Goal: Find specific page/section: Find specific page/section

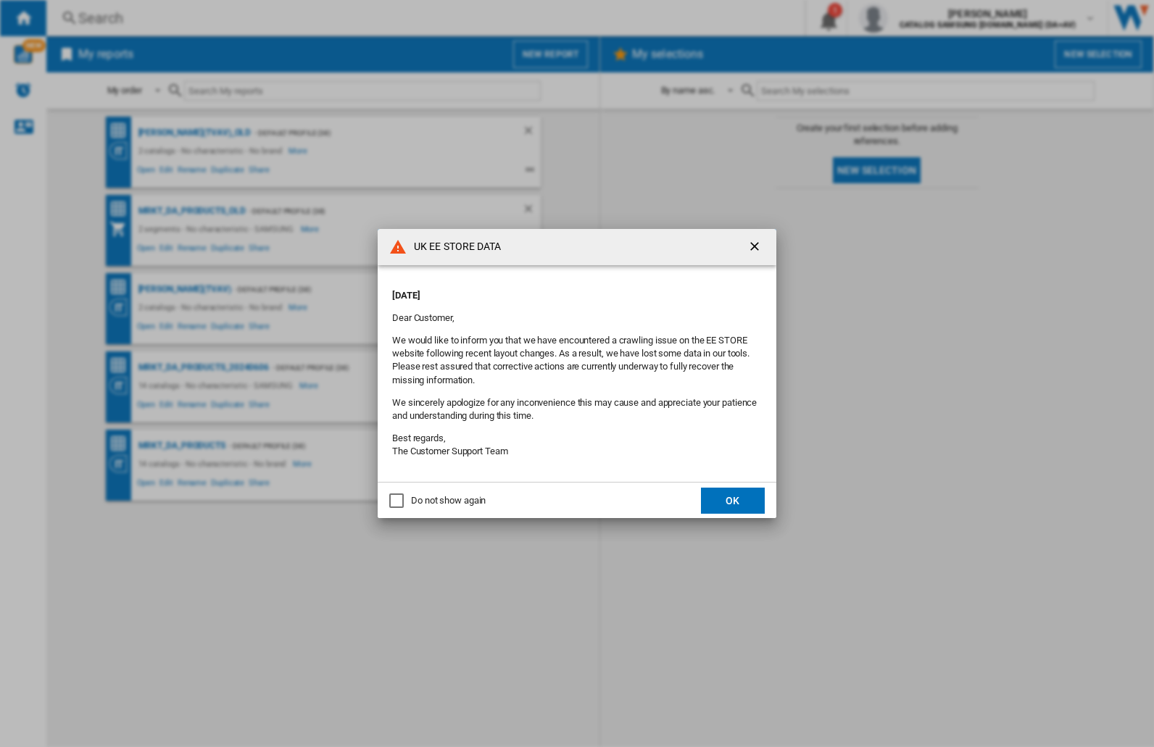
click at [917, 18] on div "UK EE STORE DATA [DATE] Dear Customer, We would like to inform you that we have…" at bounding box center [577, 373] width 1154 height 747
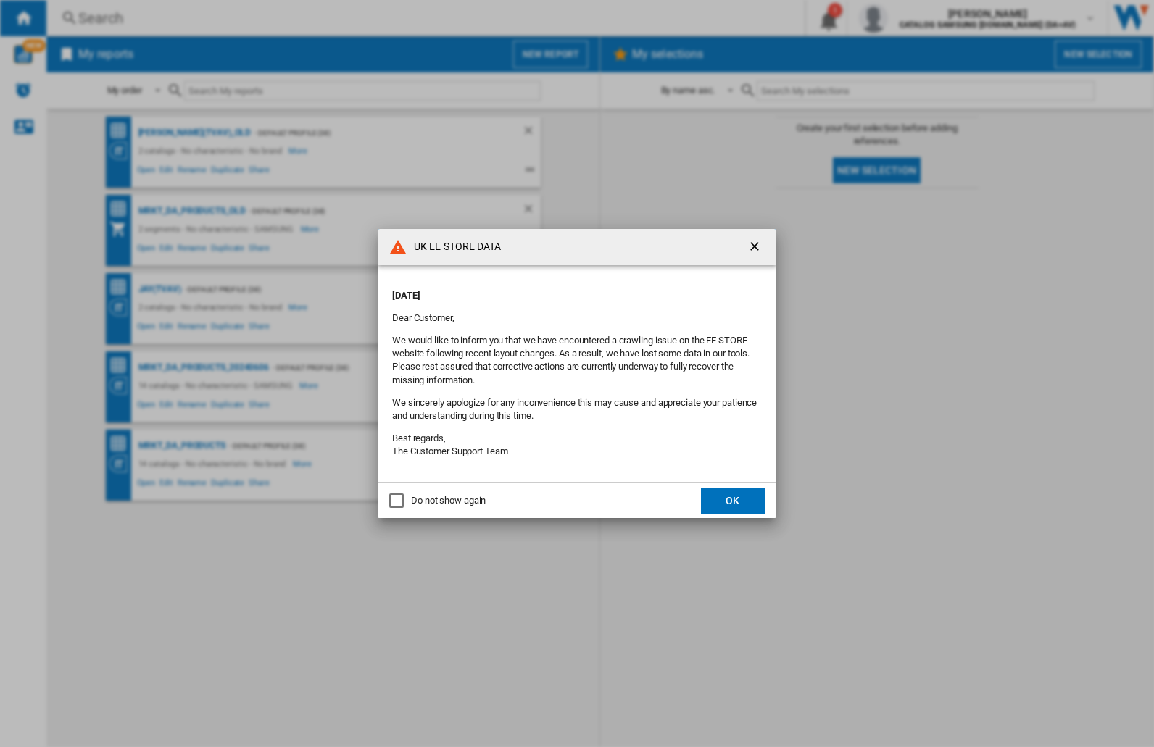
click at [917, 18] on div "UK EE STORE DATA [DATE] Dear Customer, We would like to inform you that we have…" at bounding box center [577, 373] width 1154 height 747
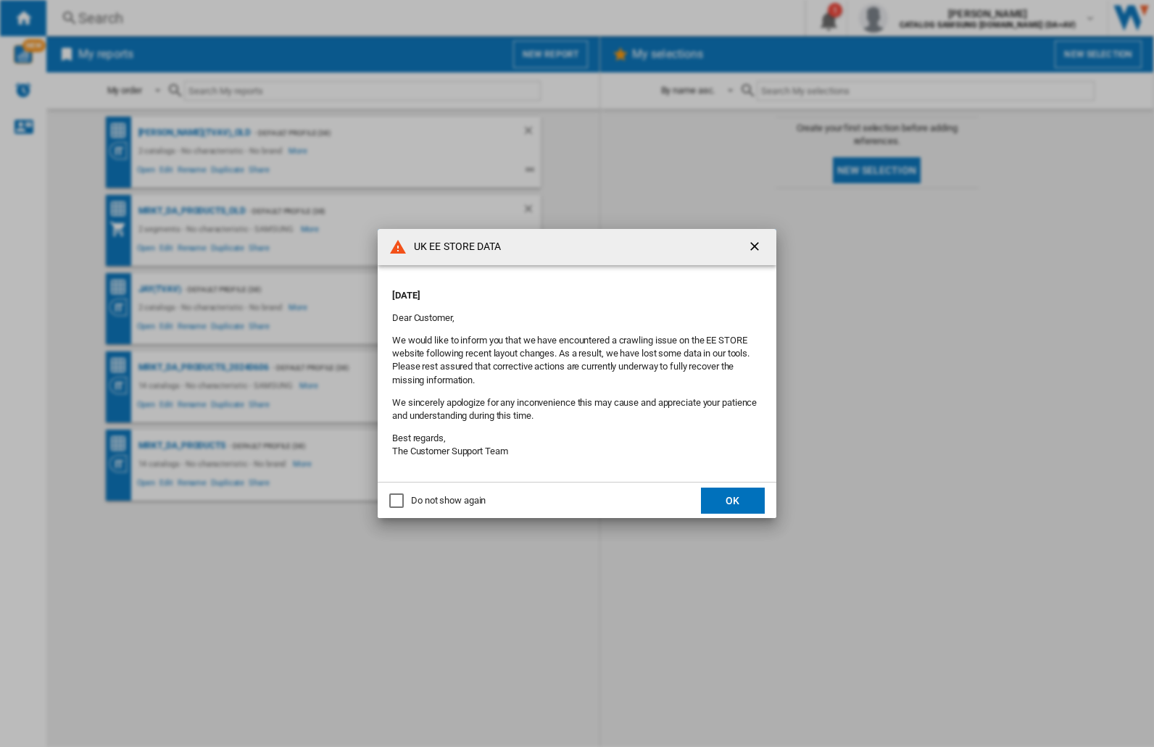
click at [917, 18] on div "UK EE STORE DATA [DATE] Dear Customer, We would like to inform you that we have…" at bounding box center [577, 373] width 1154 height 747
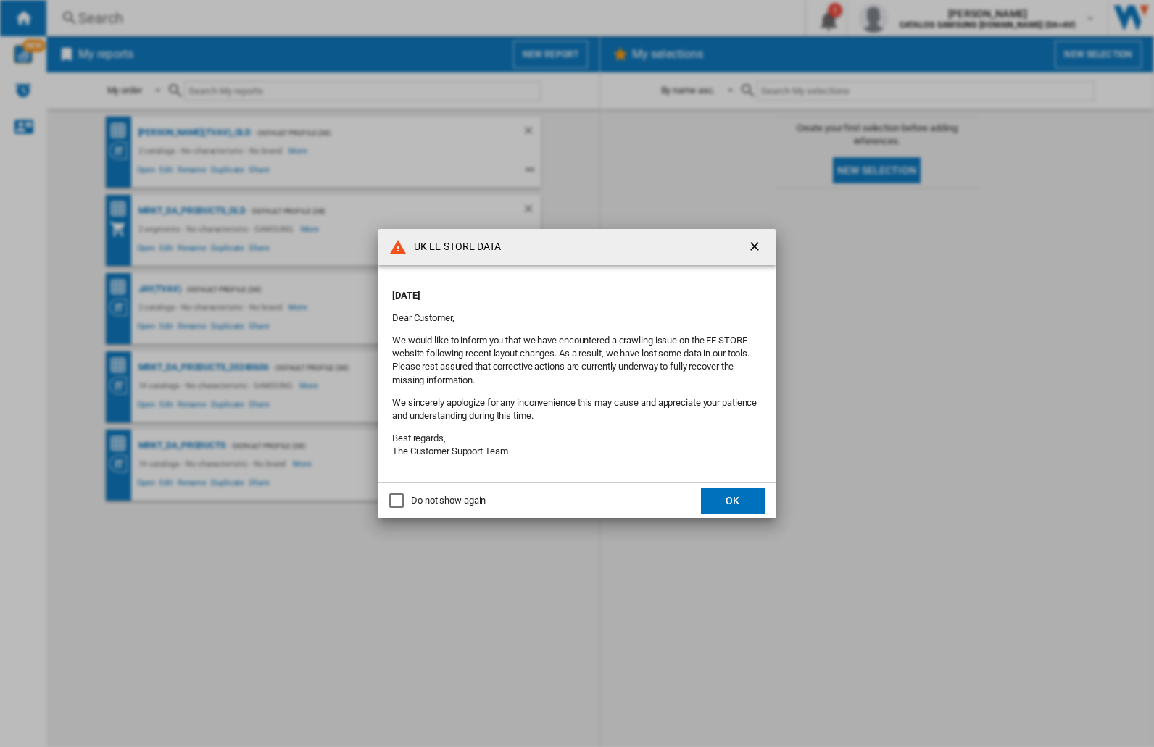
click at [917, 18] on div "UK EE STORE DATA [DATE] Dear Customer, We would like to inform you that we have…" at bounding box center [577, 373] width 1154 height 747
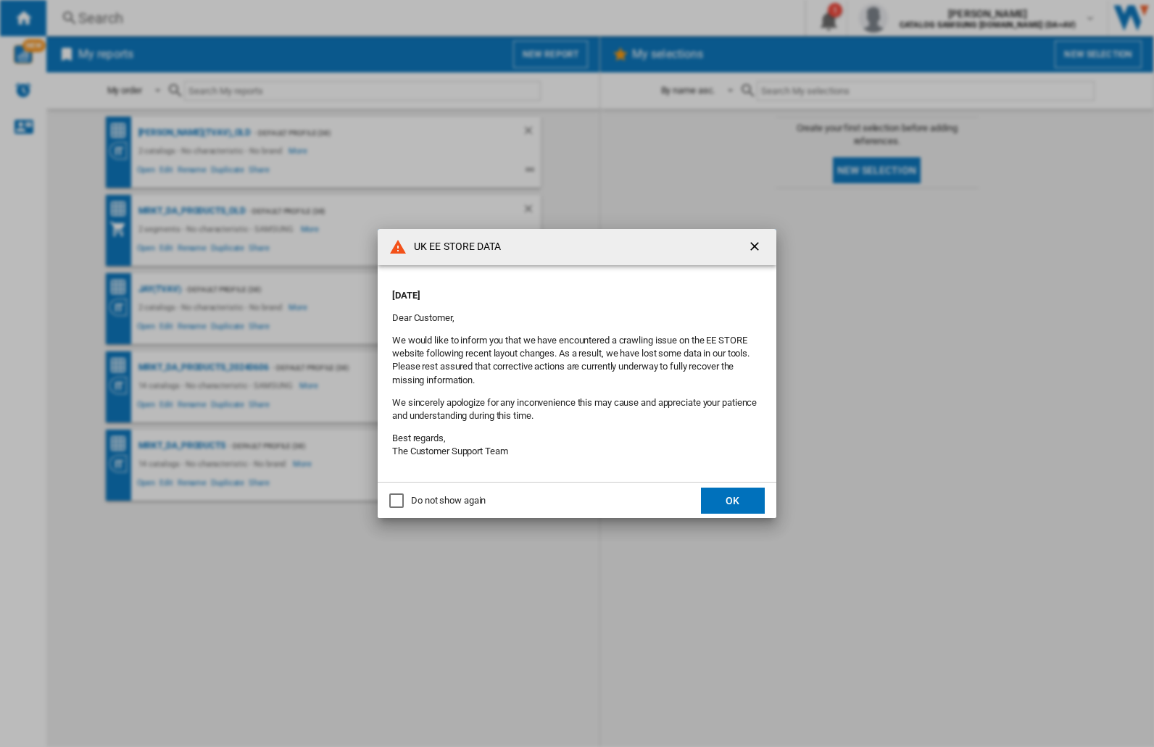
click at [917, 18] on div "UK EE STORE DATA [DATE] Dear Customer, We would like to inform you that we have…" at bounding box center [577, 373] width 1154 height 747
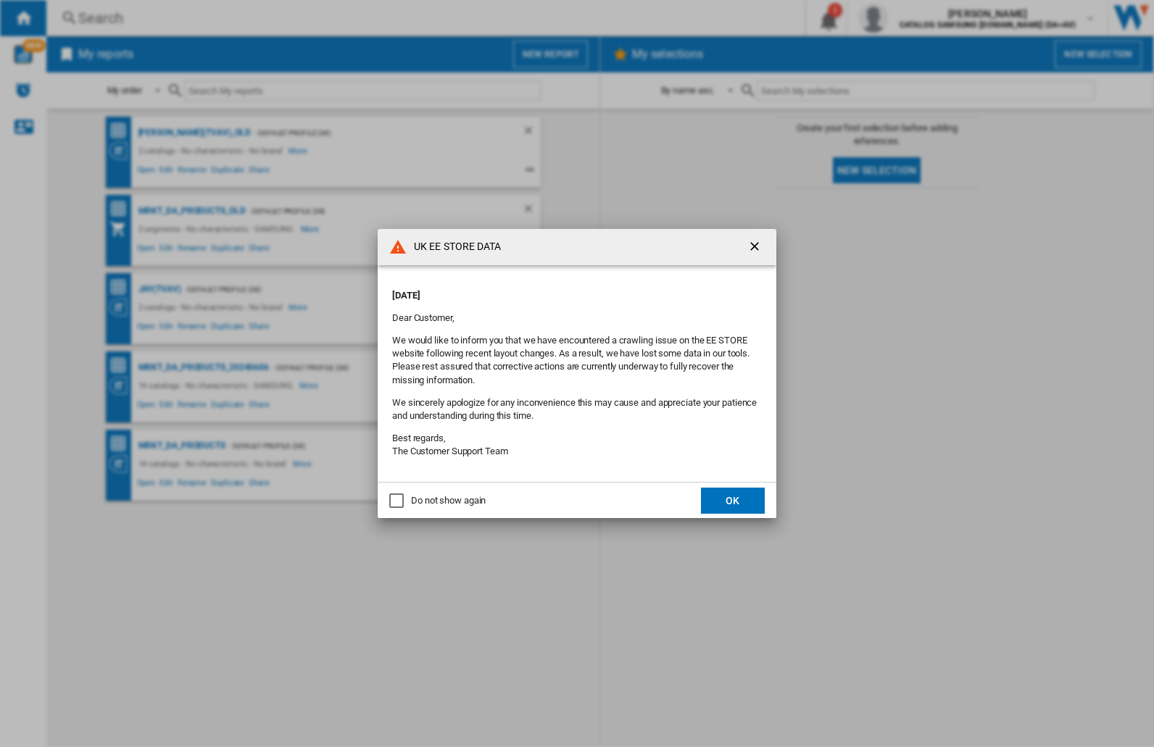
click at [917, 18] on div "UK EE STORE DATA [DATE] Dear Customer, We would like to inform you that we have…" at bounding box center [577, 373] width 1154 height 747
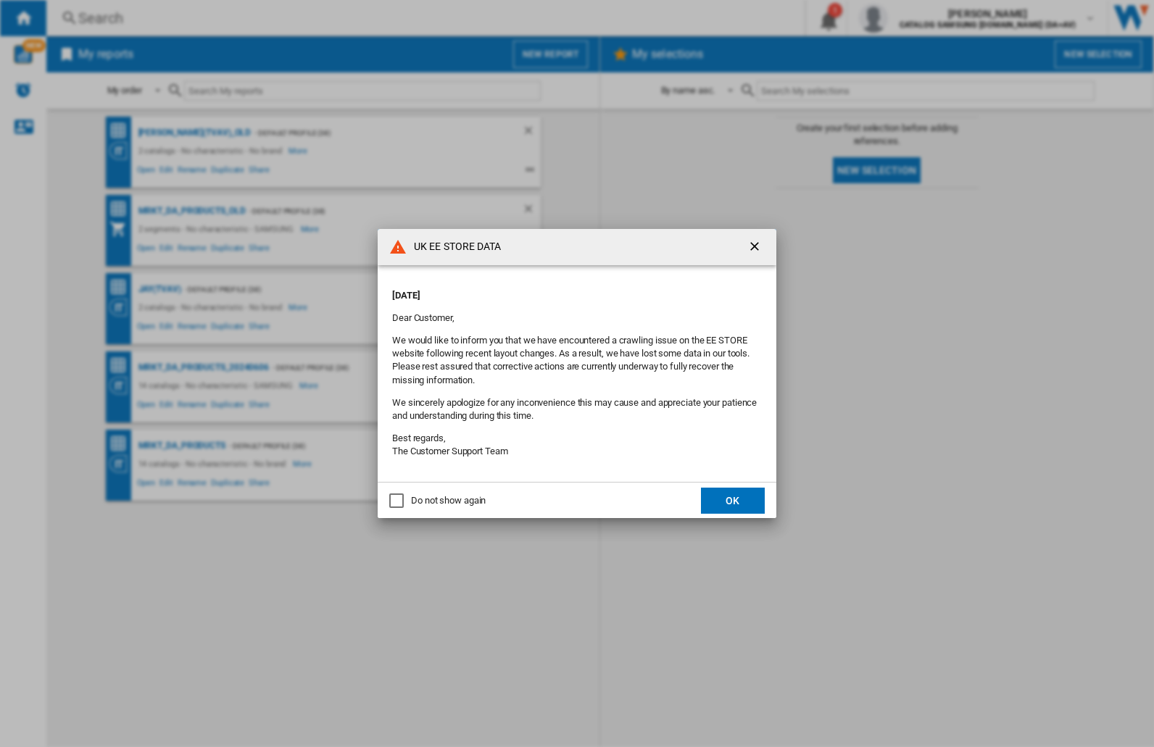
click at [917, 18] on div "UK EE STORE DATA [DATE] Dear Customer, We would like to inform you that we have…" at bounding box center [577, 373] width 1154 height 747
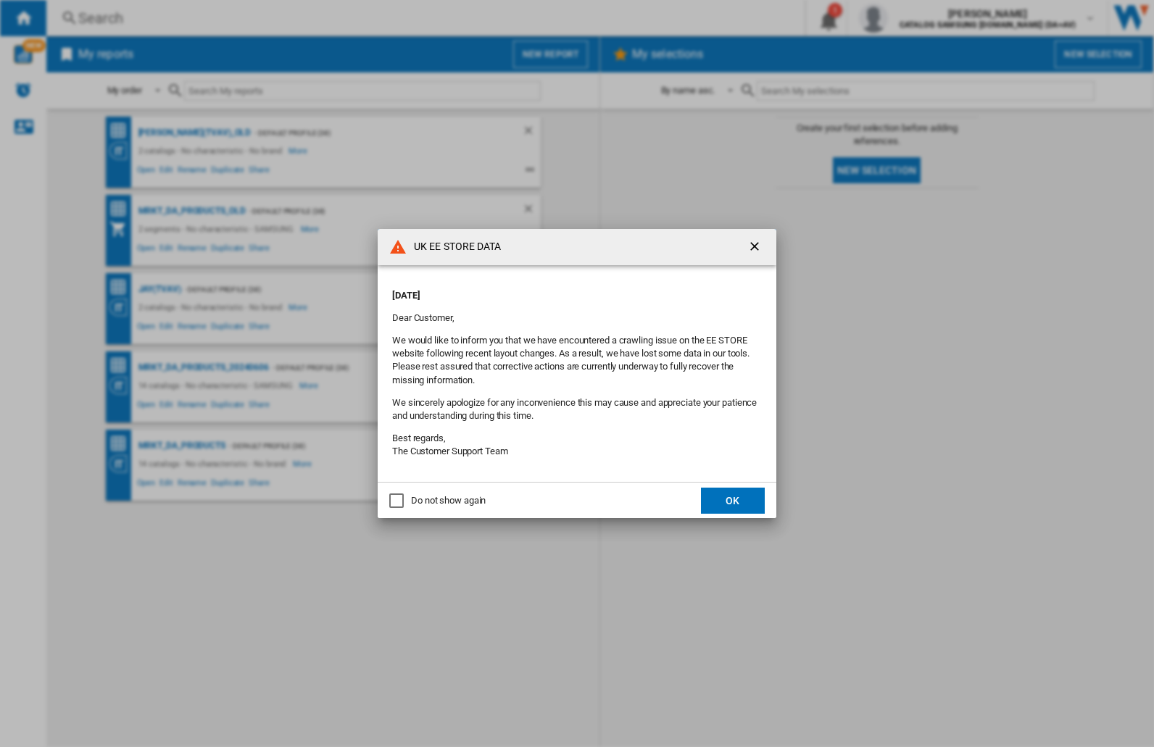
click at [917, 18] on div "UK EE STORE DATA [DATE] Dear Customer, We would like to inform you that we have…" at bounding box center [577, 373] width 1154 height 747
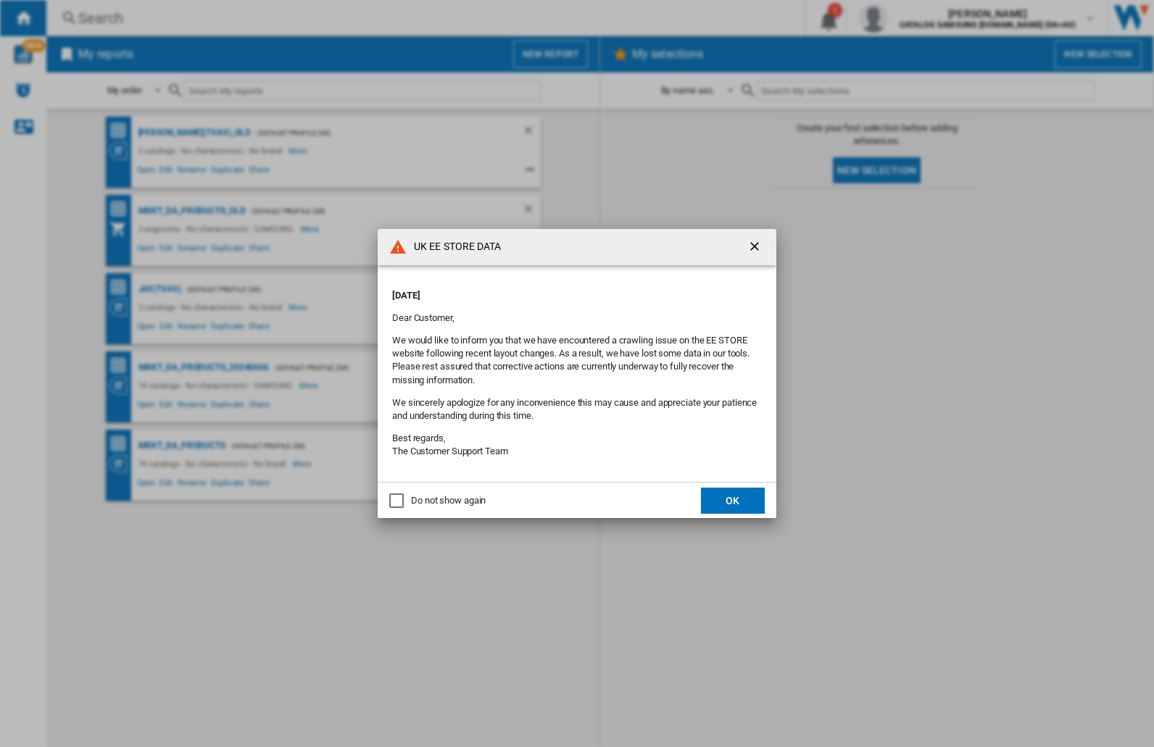
click at [917, 18] on div "UK EE STORE DATA [DATE] Dear Customer, We would like to inform you that we have…" at bounding box center [577, 373] width 1154 height 747
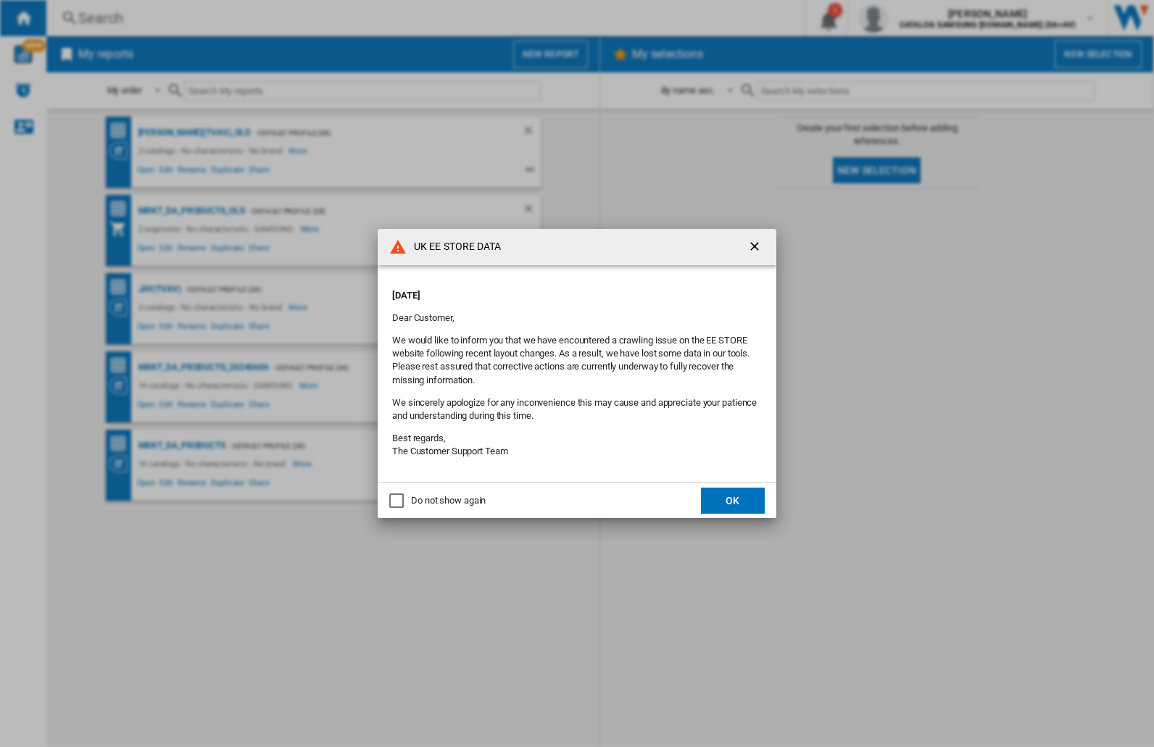
click at [917, 18] on div "UK EE STORE DATA [DATE] Dear Customer, We would like to inform you that we have…" at bounding box center [577, 373] width 1154 height 747
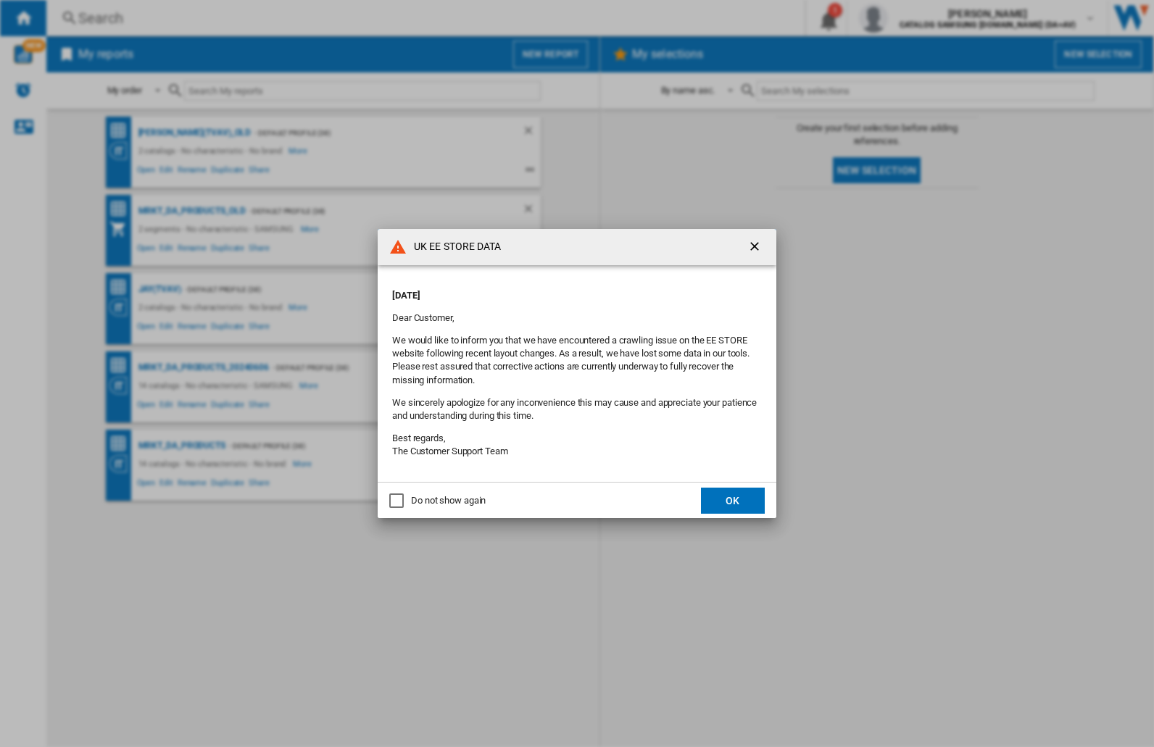
click at [917, 18] on div "UK EE STORE DATA [DATE] Dear Customer, We would like to inform you that we have…" at bounding box center [577, 373] width 1154 height 747
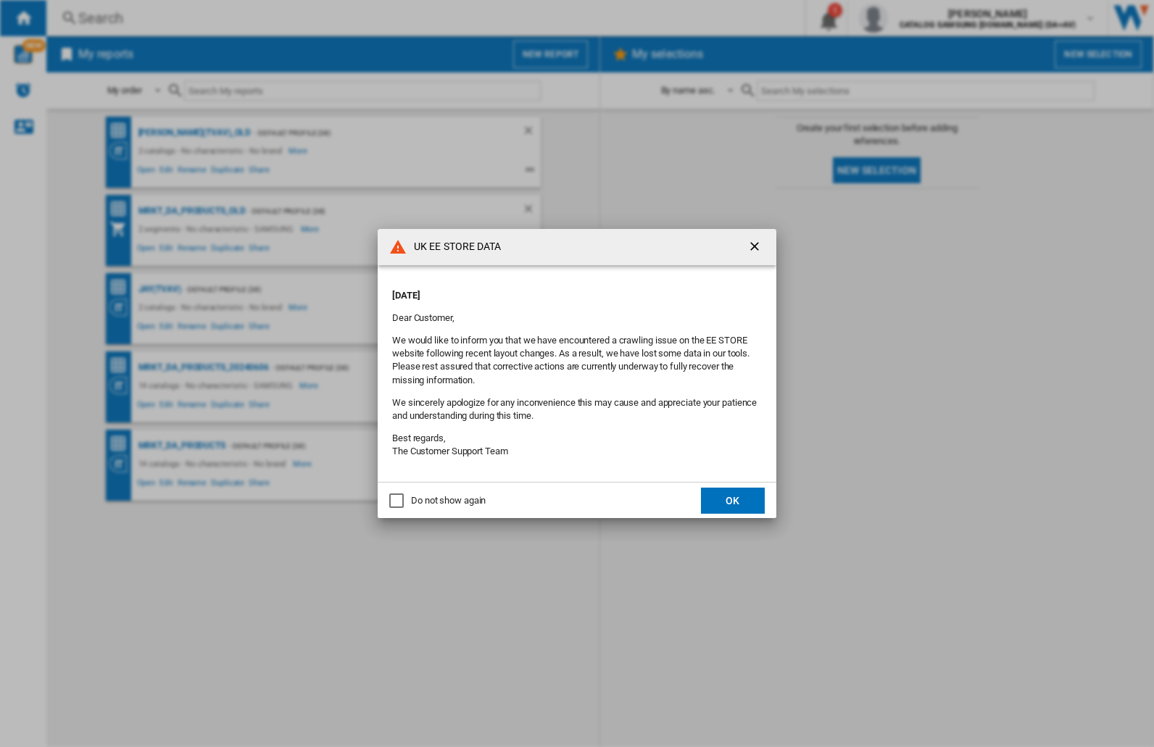
click at [917, 18] on div "UK EE STORE DATA [DATE] Dear Customer, We would like to inform you that we have…" at bounding box center [577, 373] width 1154 height 747
